Goal: Task Accomplishment & Management: Use online tool/utility

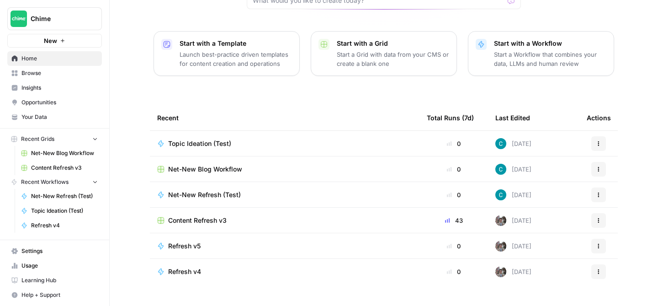
scroll to position [111, 0]
click at [217, 139] on span "Topic Ideation (Test)" at bounding box center [199, 143] width 63 height 9
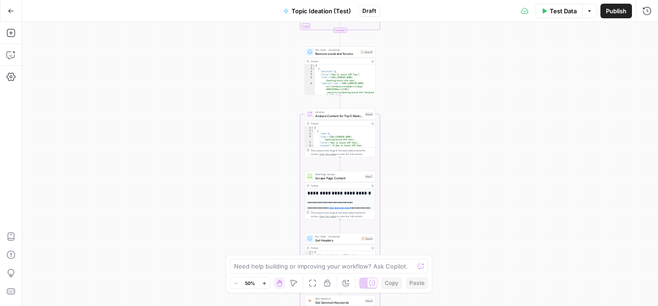
click at [459, 145] on div "Workflow Input Settings Inputs Google Search Perform Google Search Step 12 Outp…" at bounding box center [340, 164] width 636 height 284
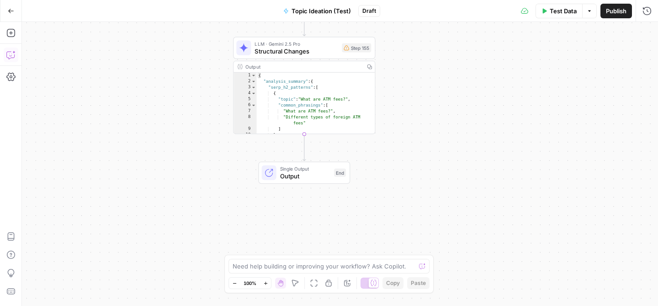
click at [13, 55] on icon "button" at bounding box center [10, 54] width 9 height 9
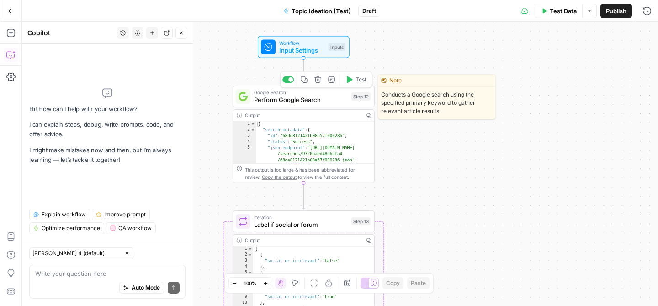
click at [323, 96] on span "Perform Google Search" at bounding box center [301, 99] width 94 height 9
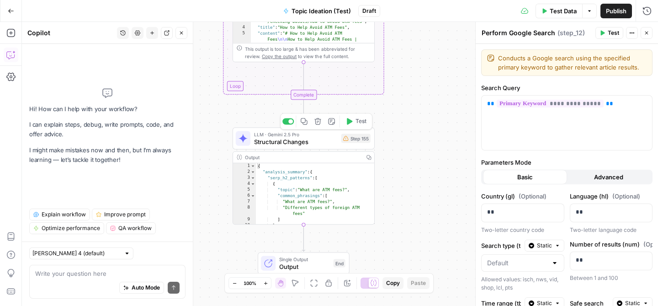
click at [328, 140] on span "Structural Changes" at bounding box center [296, 141] width 84 height 9
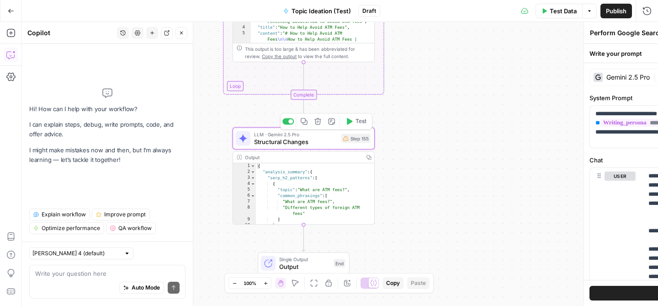
type textarea "Structural Changes"
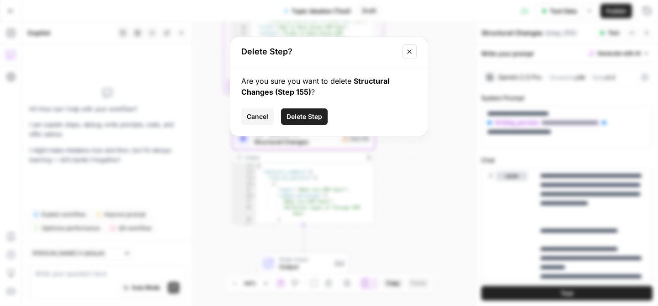
click at [311, 108] on button "Delete Step" at bounding box center [304, 116] width 47 height 16
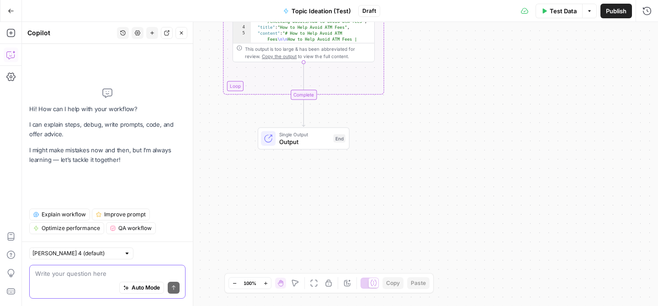
click at [75, 270] on textarea at bounding box center [107, 273] width 144 height 9
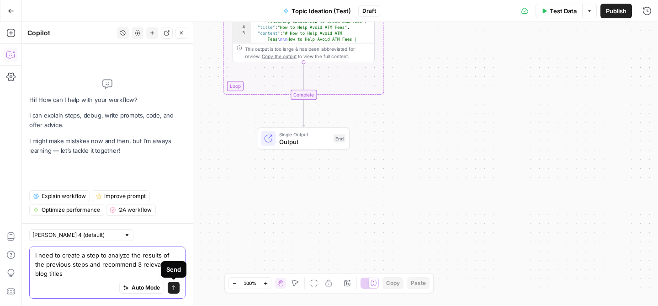
type textarea "I need to create a step to analyze the results of the previous steps and recomm…"
click at [177, 287] on button "Send" at bounding box center [174, 288] width 12 height 12
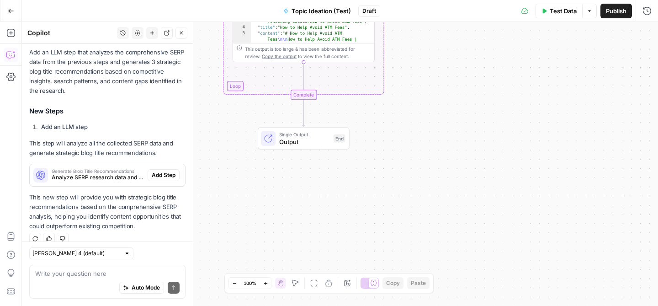
scroll to position [169, 0]
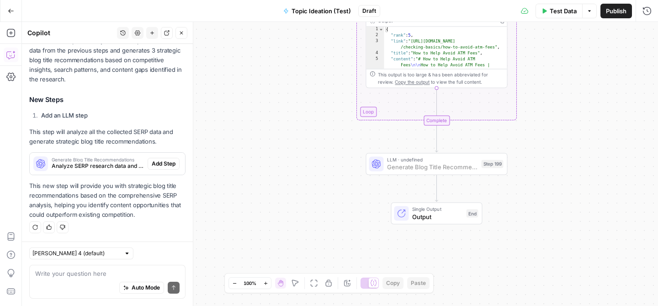
click at [165, 161] on span "Add Step" at bounding box center [164, 164] width 24 height 8
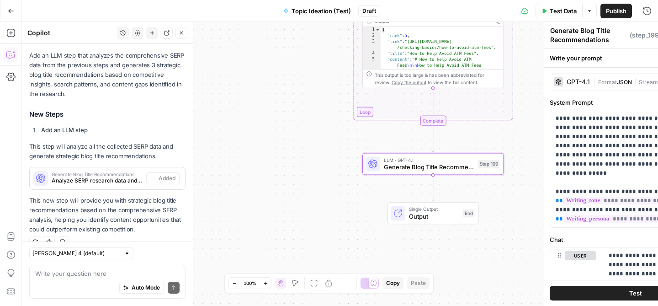
scroll to position [184, 0]
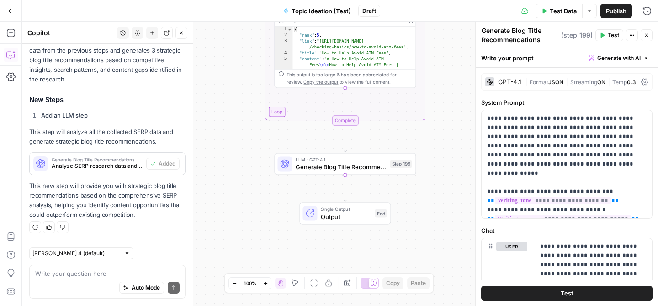
click at [515, 38] on textarea "Generate Blog Title Recommendations" at bounding box center [520, 35] width 77 height 18
drag, startPoint x: 542, startPoint y: 40, endPoint x: 512, endPoint y: 32, distance: 30.7
click at [512, 32] on textarea "Generate Blog Title Recommendations" at bounding box center [520, 35] width 77 height 18
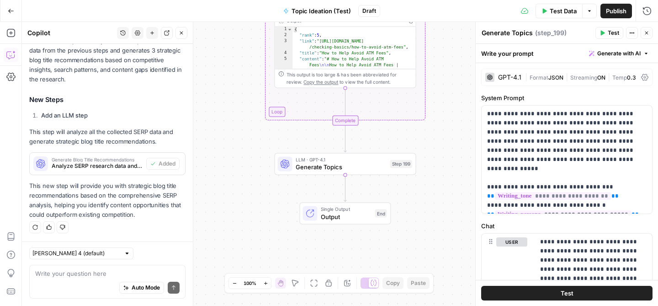
type textarea "Generate Topics"
click at [448, 142] on div "Workflow Input Settings Inputs Google Search Perform Google Search Step 12 Outp…" at bounding box center [340, 164] width 636 height 284
click at [551, 291] on button "Test" at bounding box center [566, 293] width 171 height 15
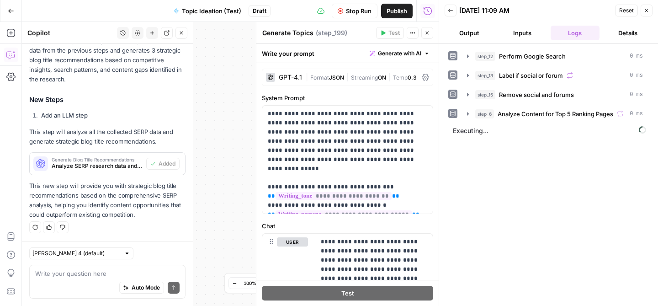
click at [353, 10] on span "Stop Run" at bounding box center [359, 10] width 26 height 9
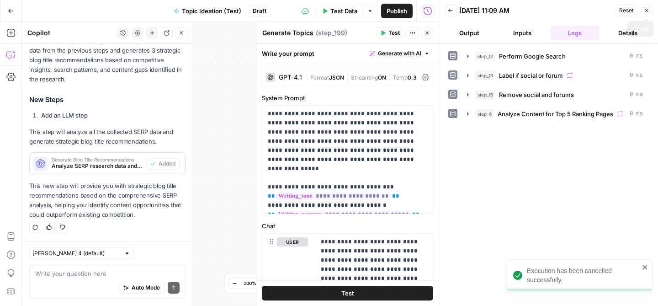
click at [649, 11] on icon "button" at bounding box center [646, 10] width 5 height 5
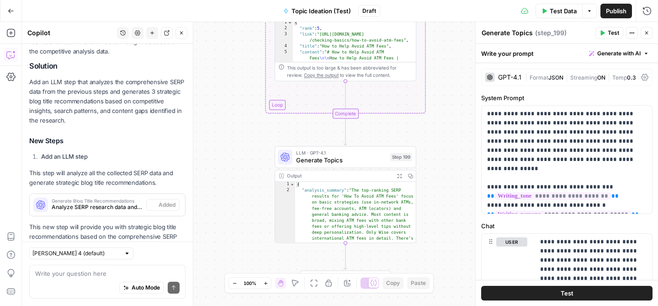
scroll to position [184, 0]
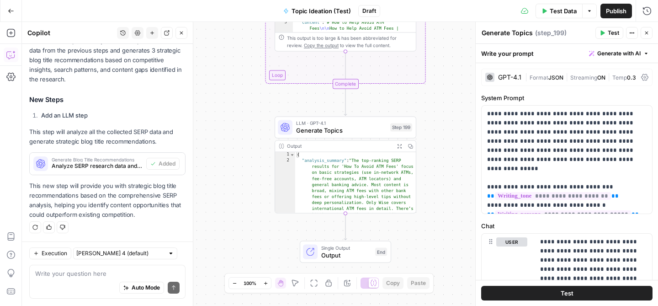
click at [616, 9] on span "Publish" at bounding box center [616, 10] width 21 height 9
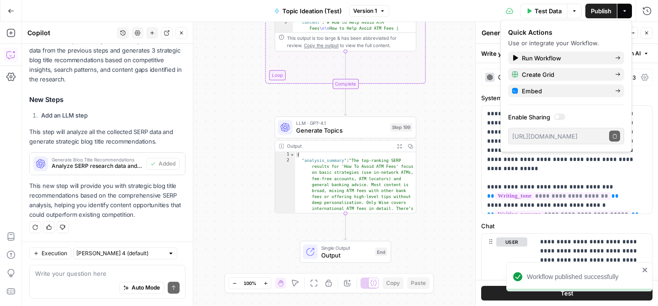
click at [451, 70] on div "Workflow Input Settings Inputs Google Search Perform Google Search Step 12 Outp…" at bounding box center [340, 164] width 636 height 284
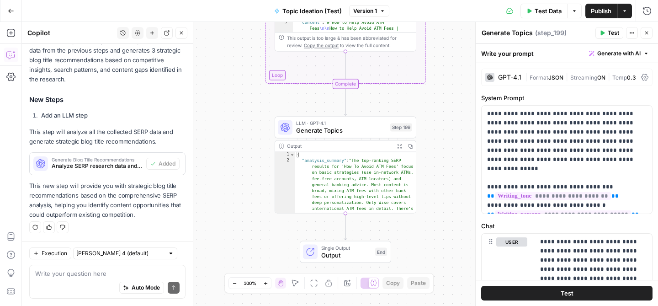
click at [599, 13] on span "Publish" at bounding box center [601, 10] width 21 height 9
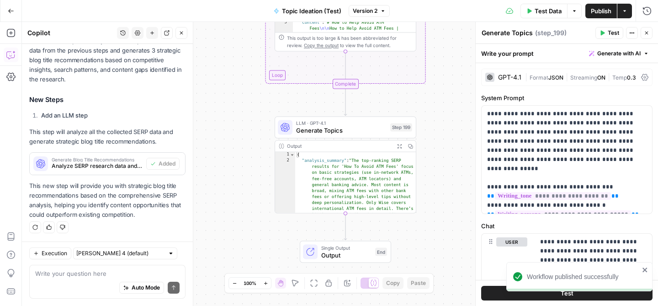
click at [643, 268] on icon "close" at bounding box center [645, 269] width 5 height 5
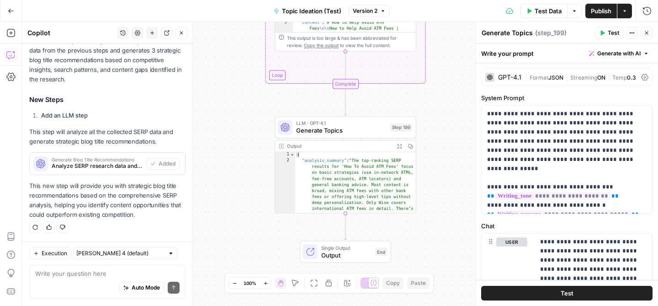
click at [7, 7] on button "Go Back" at bounding box center [11, 11] width 16 height 16
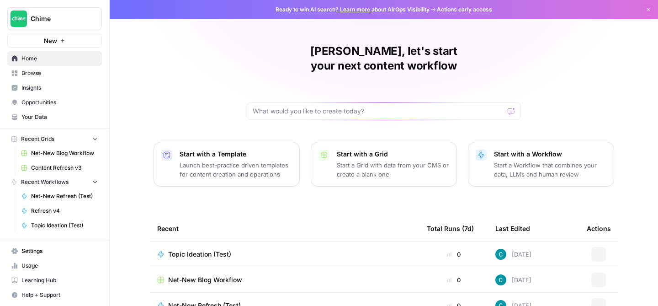
click at [247, 275] on div "Net-New Blog Workflow" at bounding box center [284, 279] width 255 height 9
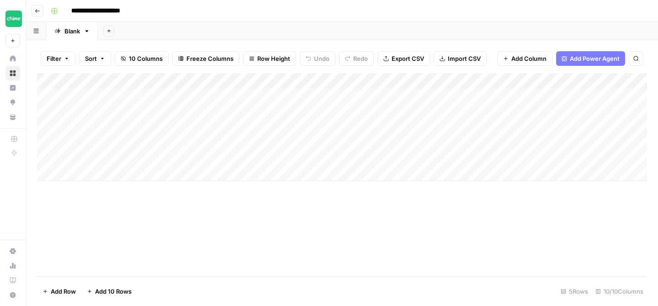
click at [324, 78] on div "Add Column" at bounding box center [342, 127] width 610 height 108
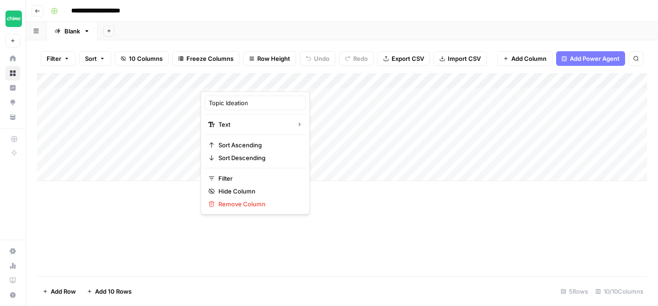
click at [324, 78] on div at bounding box center [267, 82] width 132 height 18
click at [594, 57] on span "Add Power Agent" at bounding box center [595, 58] width 50 height 9
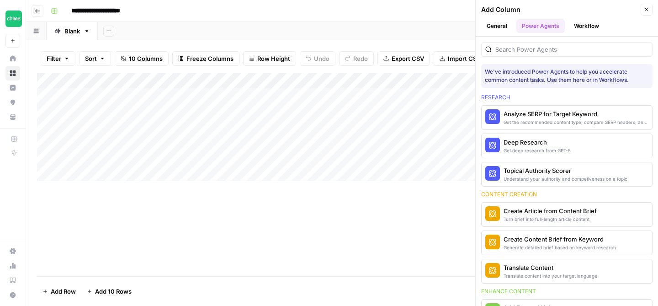
click at [580, 31] on button "Workflow" at bounding box center [587, 26] width 36 height 14
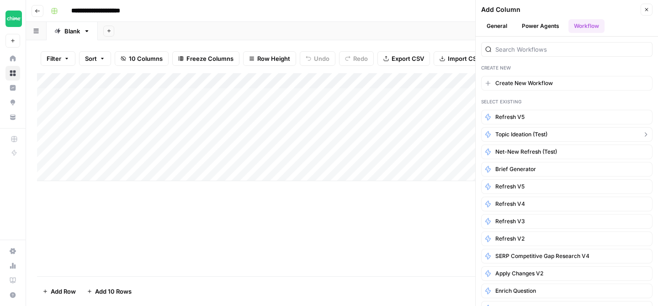
click at [552, 134] on button "Topic Ideation (Test)" at bounding box center [566, 134] width 171 height 15
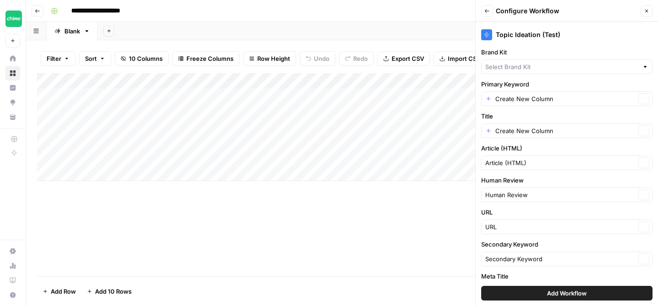
type input "Chime"
click at [569, 98] on input "Primary Keyword" at bounding box center [566, 98] width 140 height 9
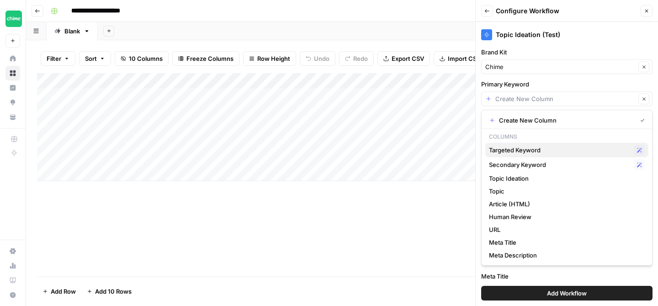
click at [547, 148] on span "Targeted Keyword" at bounding box center [559, 149] width 141 height 9
type input "Targeted Keyword"
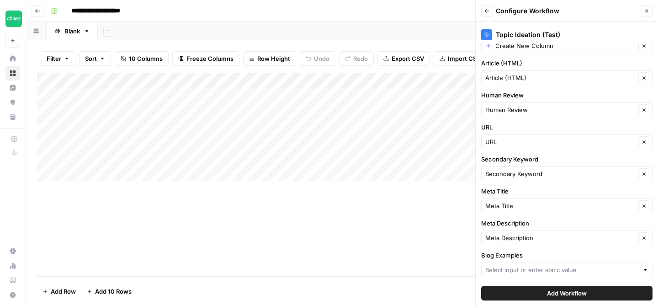
scroll to position [87, 0]
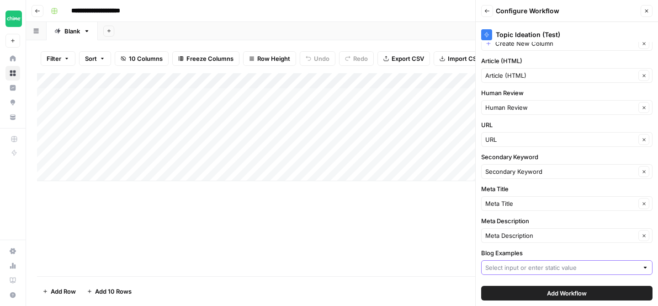
click at [553, 269] on input "Blog Examples" at bounding box center [562, 267] width 153 height 9
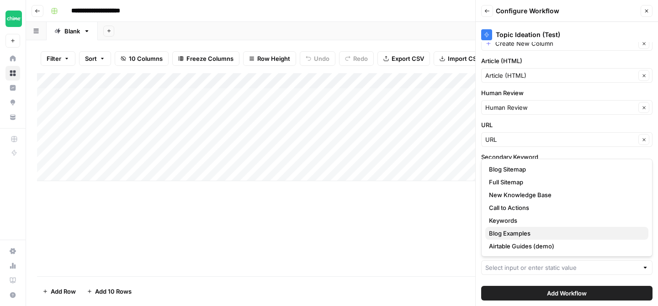
click at [542, 235] on span "Blog Examples" at bounding box center [565, 233] width 152 height 9
type input "Blog Examples"
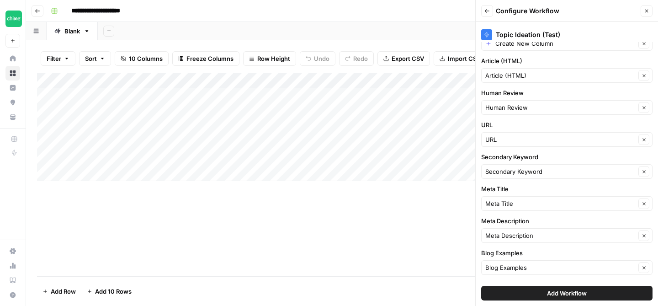
click at [572, 290] on span "Add Workflow" at bounding box center [567, 292] width 40 height 9
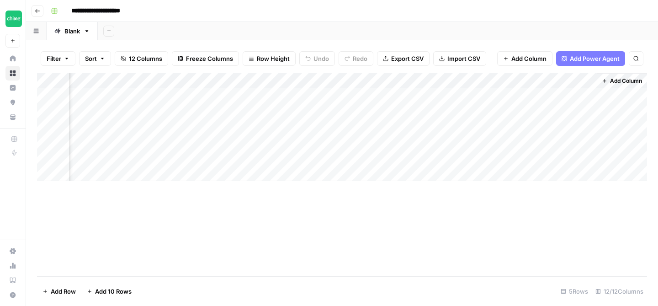
scroll to position [0, 952]
drag, startPoint x: 543, startPoint y: 78, endPoint x: 117, endPoint y: 86, distance: 425.7
click at [117, 86] on div "Add Column" at bounding box center [342, 127] width 610 height 108
drag, startPoint x: 515, startPoint y: 78, endPoint x: 115, endPoint y: 81, distance: 400.0
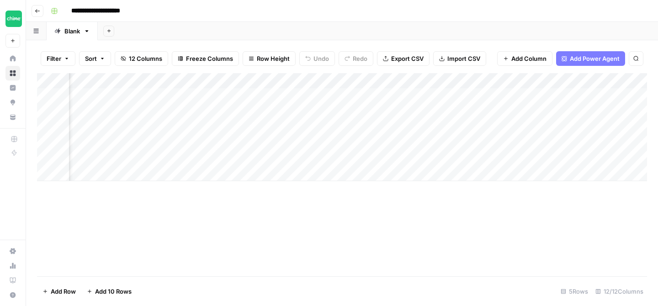
click at [115, 81] on div "Add Column" at bounding box center [342, 127] width 610 height 108
drag, startPoint x: 565, startPoint y: 80, endPoint x: 206, endPoint y: 79, distance: 358.9
click at [206, 79] on div "Add Column" at bounding box center [342, 127] width 610 height 108
click at [375, 80] on div "Add Column" at bounding box center [342, 127] width 610 height 108
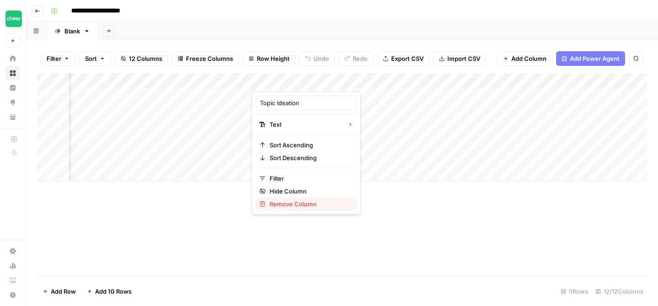
click at [288, 204] on span "Remove Column" at bounding box center [310, 203] width 80 height 9
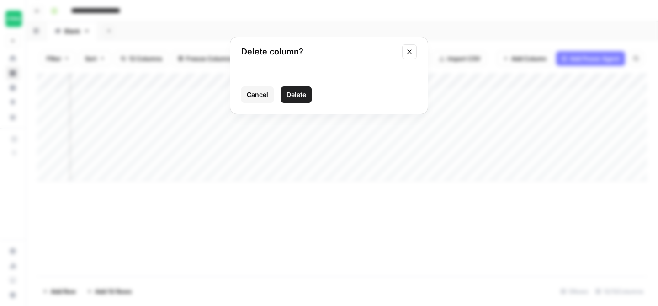
click at [305, 94] on span "Delete" at bounding box center [297, 94] width 20 height 9
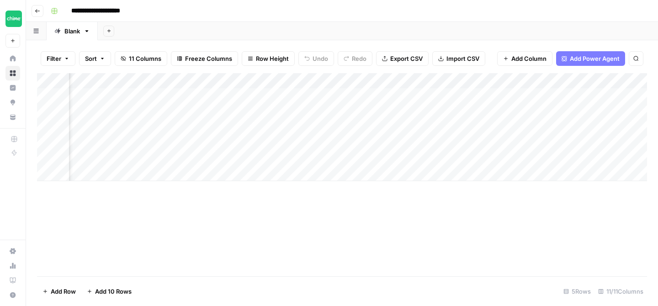
scroll to position [0, 0]
click at [131, 96] on div "Add Column" at bounding box center [342, 127] width 610 height 108
click at [136, 96] on div "Add Column" at bounding box center [342, 127] width 610 height 108
click at [527, 80] on div "Add Column" at bounding box center [342, 127] width 610 height 108
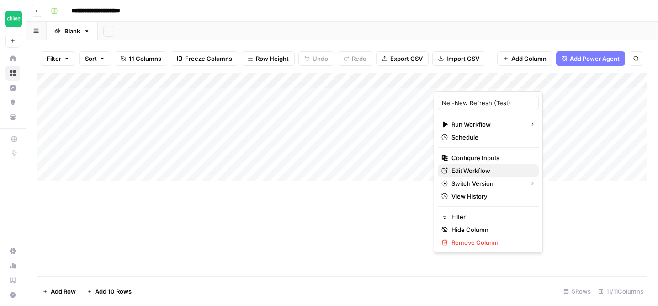
click at [474, 167] on span "Edit Workflow" at bounding box center [492, 170] width 80 height 9
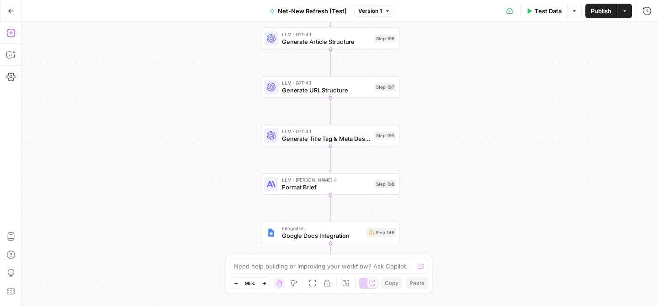
click at [11, 34] on icon "button" at bounding box center [10, 32] width 9 height 9
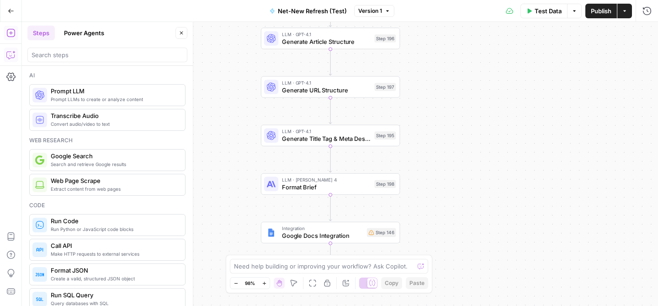
click at [12, 55] on icon "button" at bounding box center [10, 54] width 9 height 9
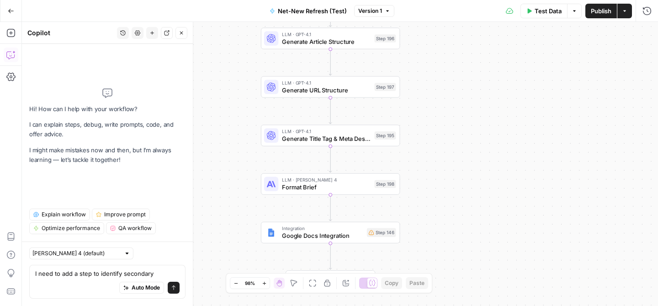
type textarea "I need to add a step to identify secondary keywords"
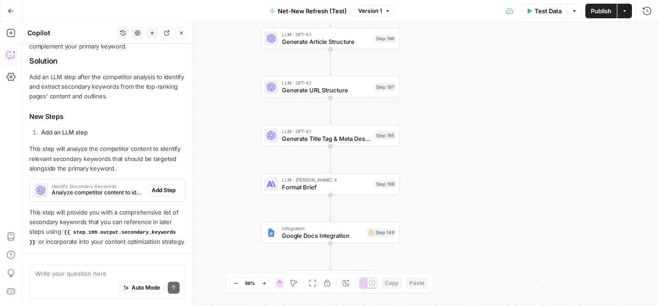
scroll to position [179, 0]
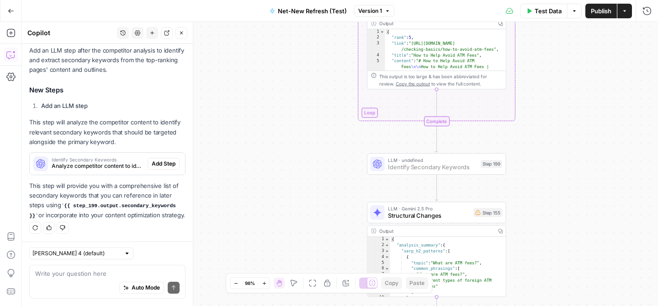
click at [159, 164] on span "Add Step" at bounding box center [164, 164] width 24 height 8
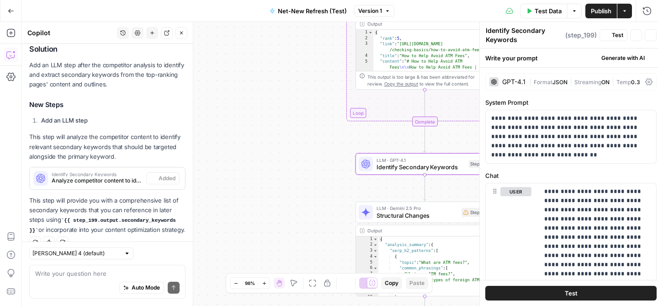
scroll to position [194, 0]
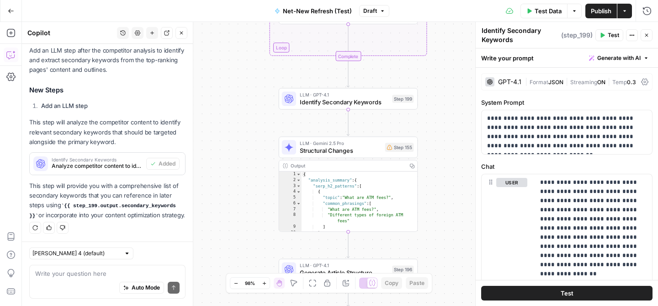
click at [86, 267] on div "Write your question here Auto Mode Send" at bounding box center [107, 282] width 156 height 34
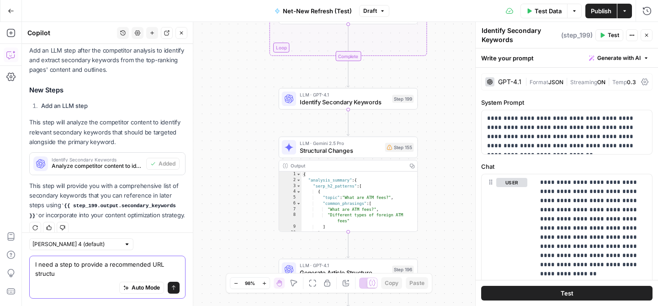
scroll to position [203, 0]
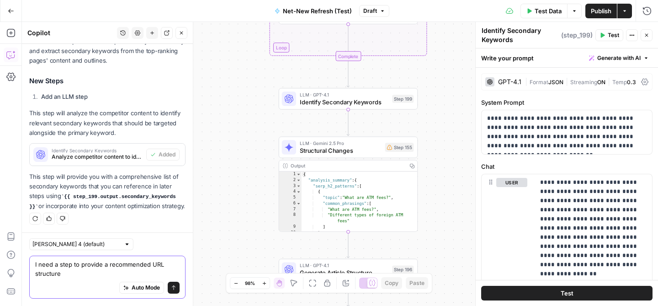
type textarea "I need a step to provide a recommended URL structure"
click at [171, 284] on button "Send" at bounding box center [174, 288] width 12 height 12
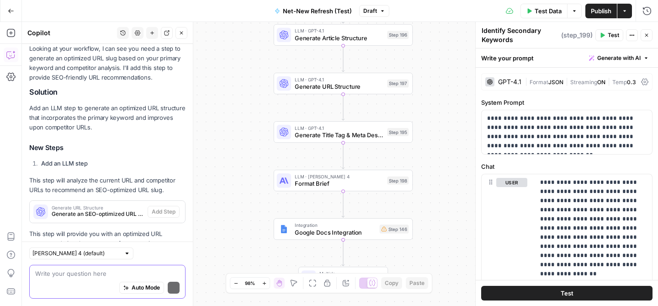
scroll to position [452, 0]
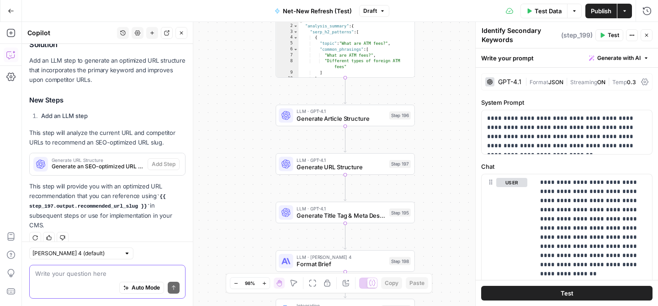
click at [83, 273] on textarea at bounding box center [107, 273] width 144 height 9
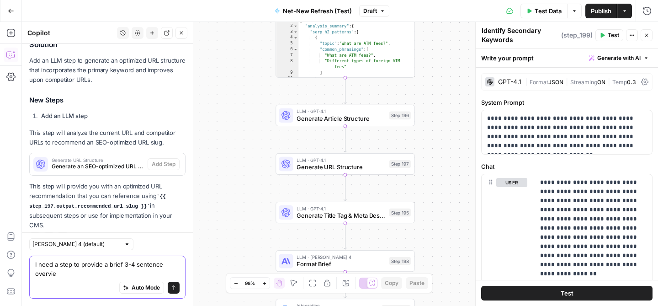
scroll to position [461, 0]
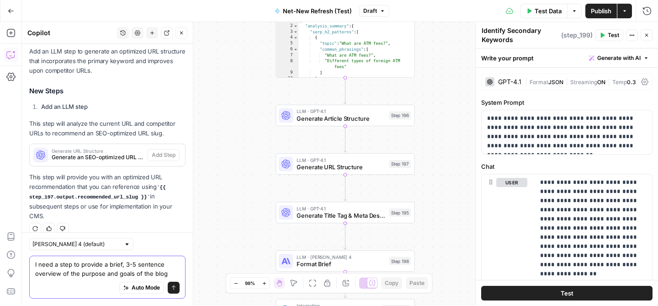
type textarea "I need a step to provide a brief, 3-5 sentence overview of the purpose and goal…"
click at [173, 288] on icon "submit" at bounding box center [173, 287] width 5 height 5
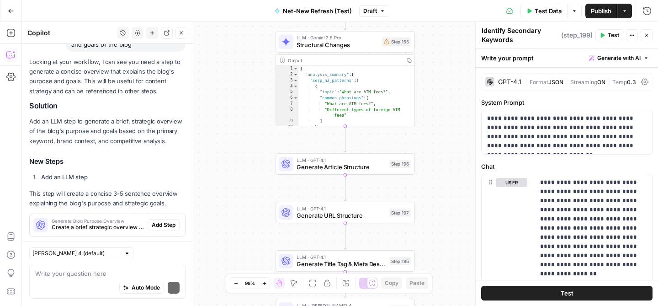
scroll to position [720, 0]
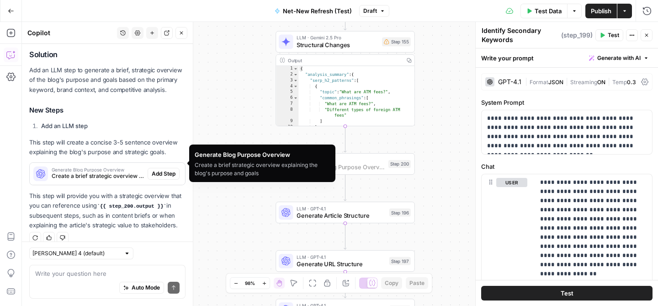
click at [161, 170] on span "Add Step" at bounding box center [164, 174] width 24 height 8
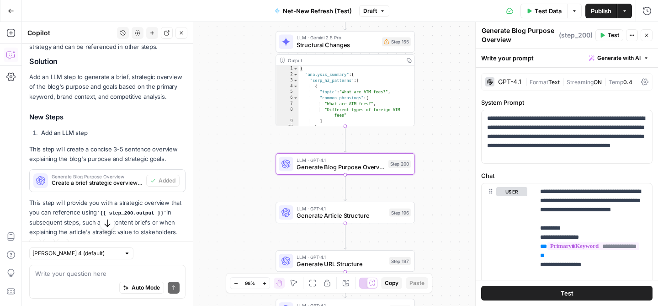
scroll to position [749, 0]
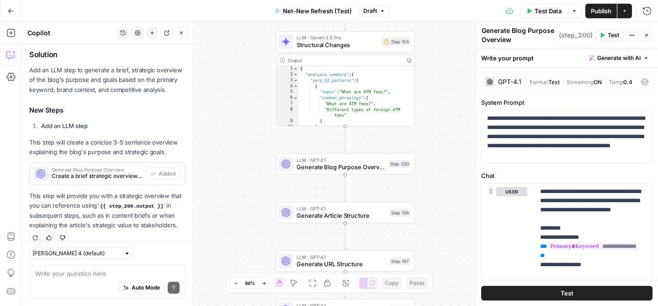
click at [506, 38] on textarea "Generate Blog Purpose Overview" at bounding box center [519, 35] width 75 height 18
drag, startPoint x: 553, startPoint y: 30, endPoint x: 513, endPoint y: 33, distance: 40.4
click at [513, 33] on textarea "Generate Blog Purpose Overview" at bounding box center [519, 35] width 75 height 18
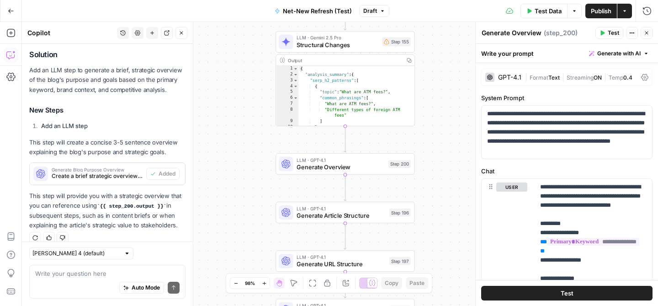
type textarea "Generate Overview"
click at [649, 31] on icon "button" at bounding box center [646, 32] width 5 height 5
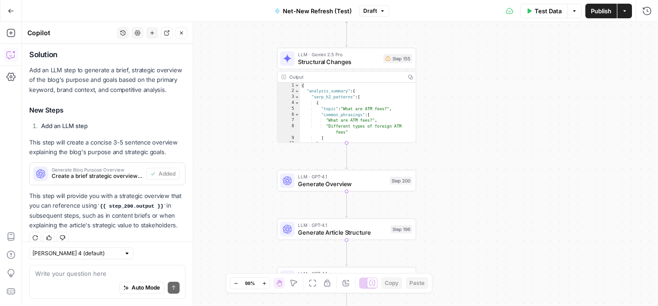
click at [337, 57] on span "Structural Changes" at bounding box center [339, 61] width 82 height 9
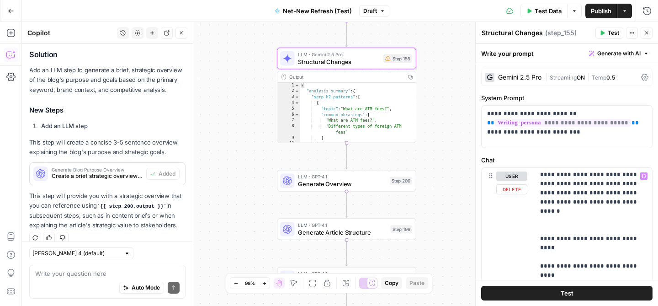
scroll to position [0, 0]
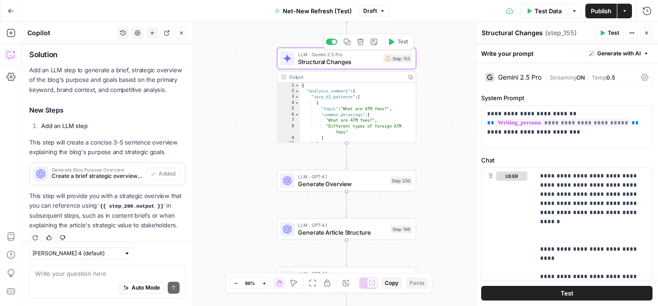
click at [341, 61] on span "Structural Changes" at bounding box center [339, 61] width 82 height 9
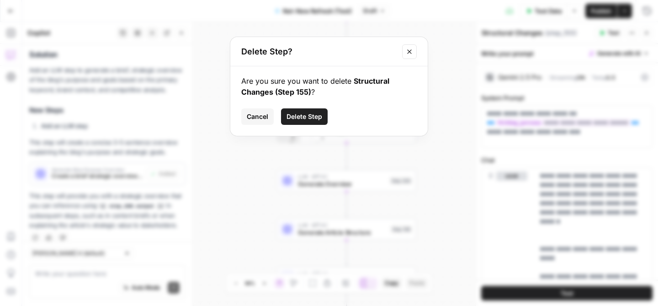
click at [309, 112] on button "Delete Step" at bounding box center [304, 116] width 47 height 16
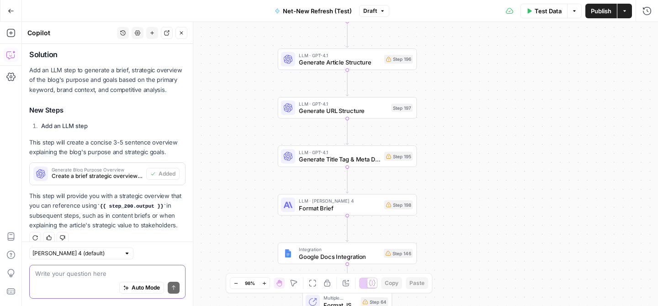
click at [92, 273] on textarea at bounding box center [107, 273] width 144 height 9
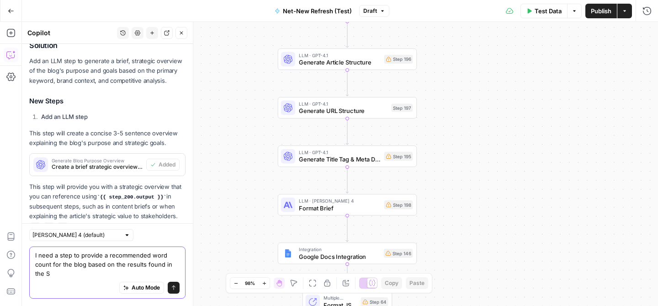
scroll to position [768, 0]
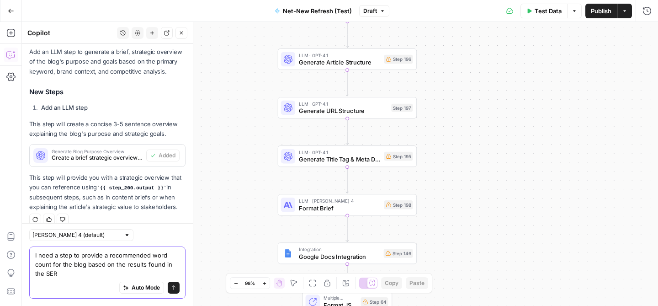
type textarea "I need a step to provide a recommended word count for the blog based on the res…"
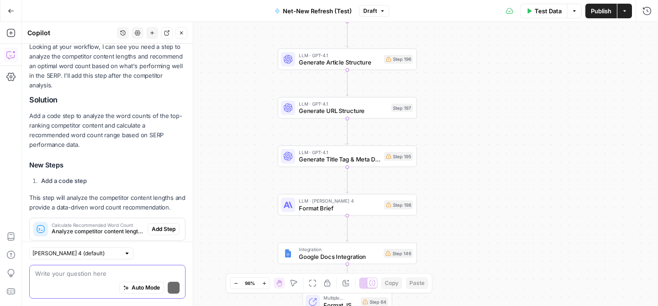
scroll to position [1074, 0]
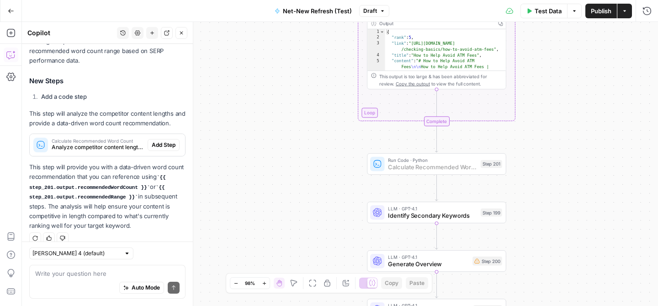
click at [170, 141] on span "Add Step" at bounding box center [164, 145] width 24 height 8
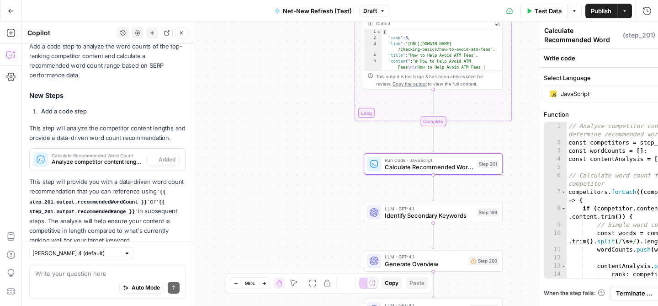
scroll to position [1089, 0]
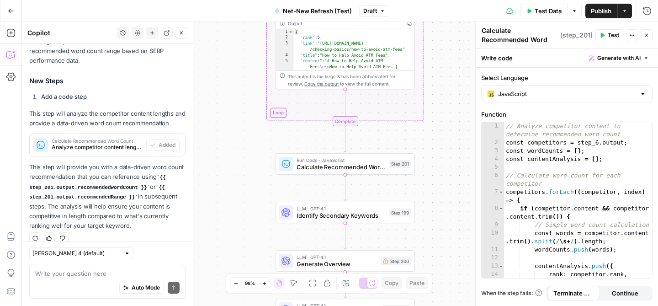
click at [646, 34] on icon "button" at bounding box center [647, 35] width 3 height 3
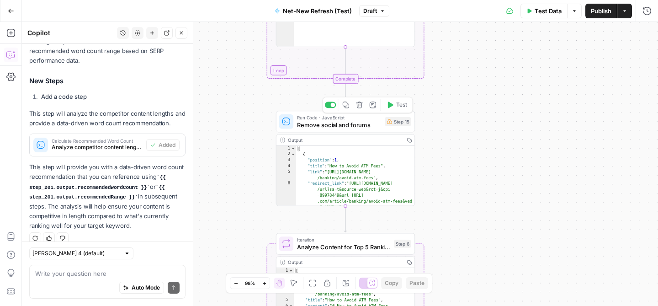
click at [365, 122] on span "Remove social and forums" at bounding box center [339, 124] width 85 height 9
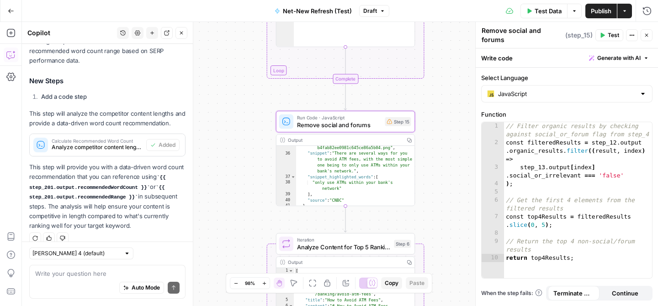
scroll to position [427, 0]
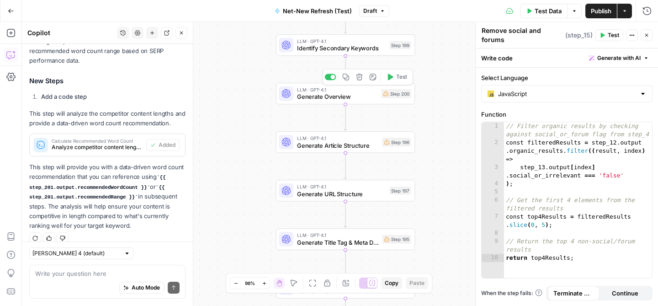
click at [352, 95] on span "Generate Overview" at bounding box center [337, 96] width 81 height 9
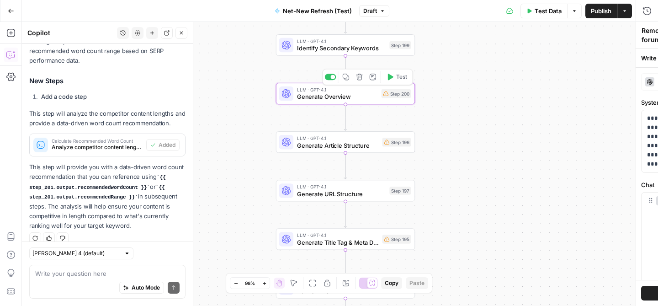
type textarea "Generate Overview"
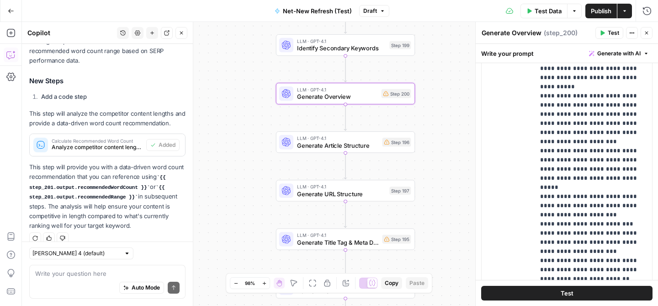
scroll to position [0, 0]
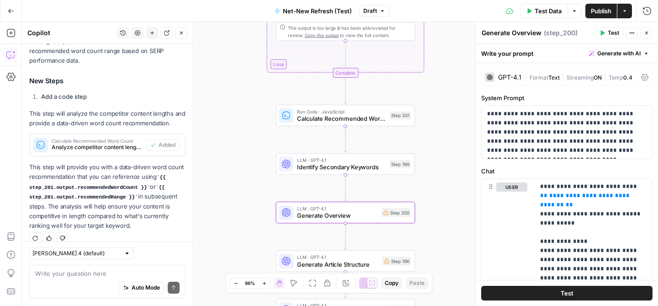
click at [649, 33] on icon "button" at bounding box center [646, 32] width 5 height 5
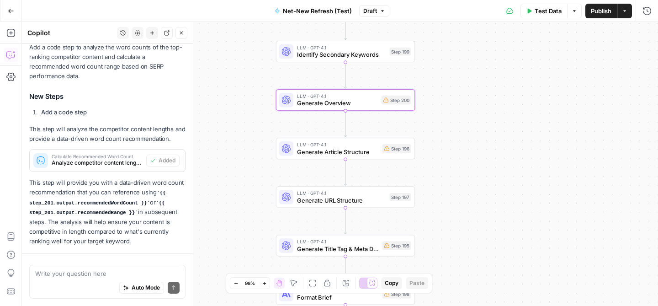
scroll to position [1089, 0]
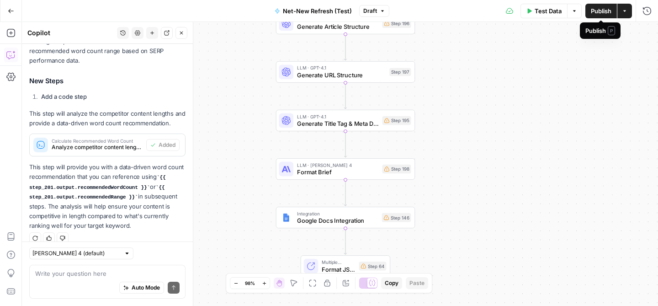
click at [601, 11] on span "Publish" at bounding box center [601, 10] width 21 height 9
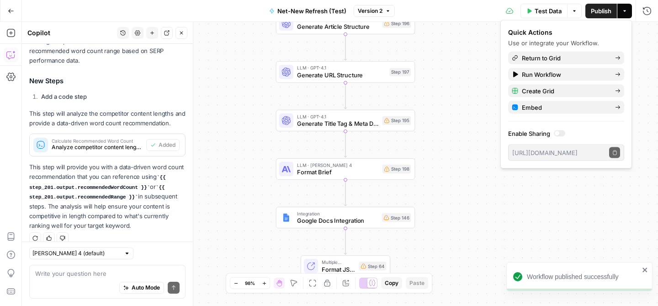
click at [4, 9] on button "Go Back" at bounding box center [11, 11] width 16 height 16
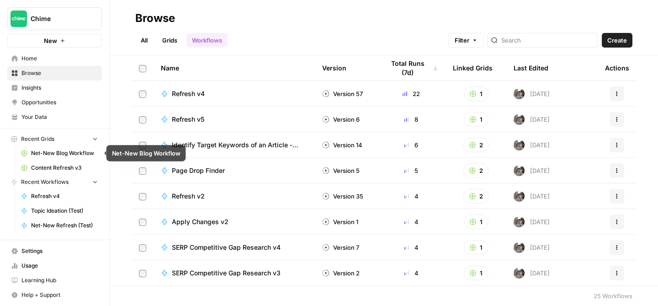
click at [64, 153] on span "Net-New Blog Workflow" at bounding box center [64, 153] width 67 height 8
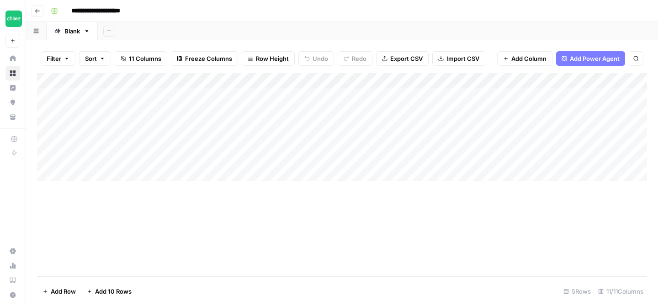
click at [141, 96] on div "Add Column" at bounding box center [342, 127] width 610 height 108
click at [135, 96] on div "Add Column" at bounding box center [342, 127] width 610 height 108
type textarea "**********"
click at [172, 98] on div "Add Column" at bounding box center [342, 127] width 610 height 108
click at [172, 98] on textarea "**********" at bounding box center [142, 96] width 146 height 13
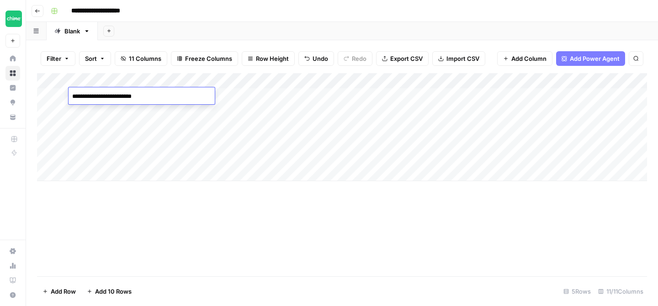
click at [171, 97] on textarea "**********" at bounding box center [142, 96] width 146 height 13
click at [71, 97] on textarea "**********" at bounding box center [142, 96] width 146 height 13
type textarea "**********"
click at [252, 95] on div "Add Column" at bounding box center [342, 127] width 610 height 108
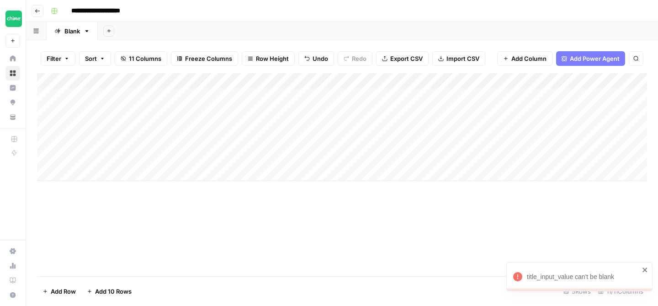
click at [644, 267] on icon "close" at bounding box center [645, 269] width 6 height 7
click at [253, 94] on div "Add Column" at bounding box center [342, 127] width 610 height 108
click at [645, 271] on icon "close" at bounding box center [645, 269] width 6 height 7
click at [282, 79] on div "Add Column" at bounding box center [342, 127] width 610 height 108
drag, startPoint x: 459, startPoint y: 237, endPoint x: 461, endPoint y: 203, distance: 33.9
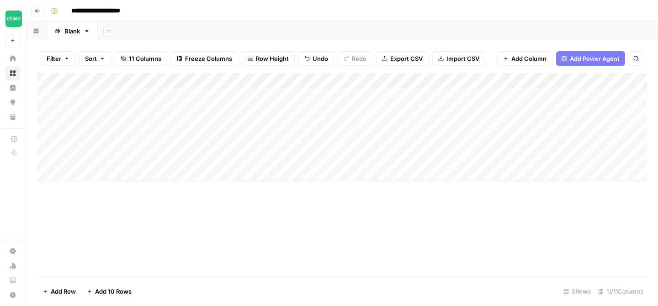
click at [459, 235] on div "Add Column" at bounding box center [342, 174] width 610 height 203
